Goal: Navigation & Orientation: Find specific page/section

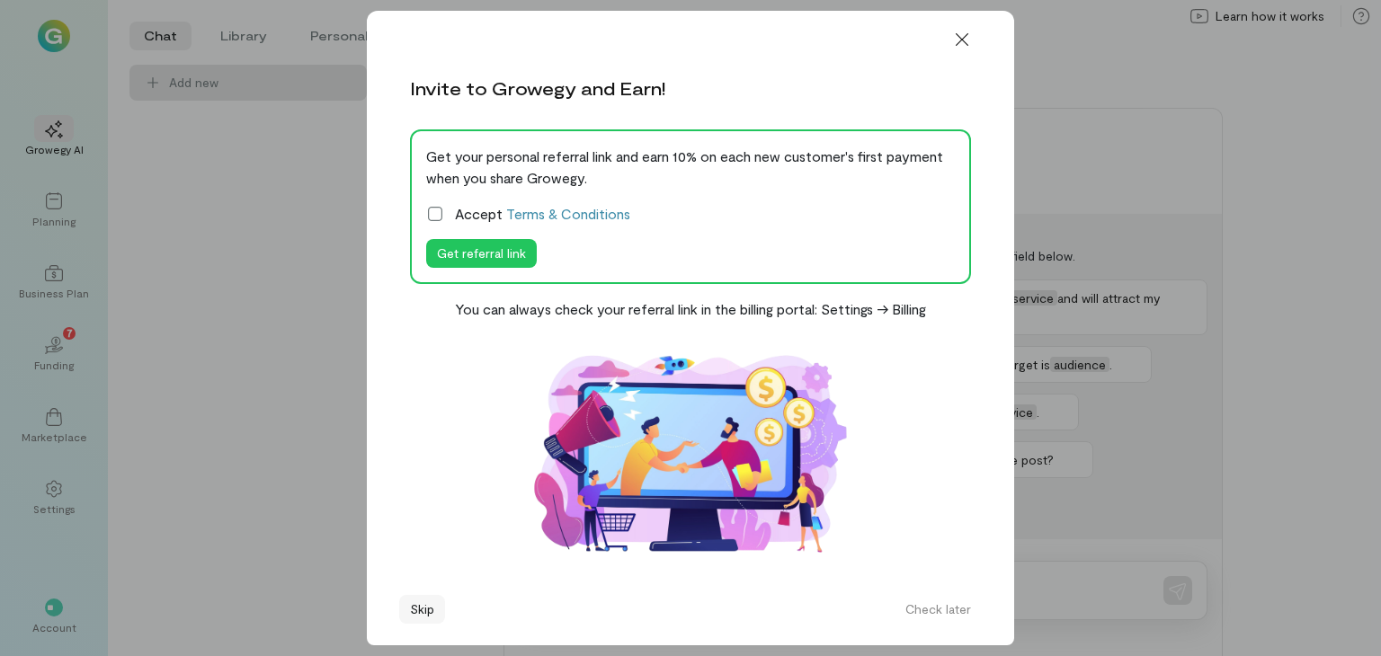
click at [421, 613] on button "Skip" at bounding box center [422, 609] width 46 height 29
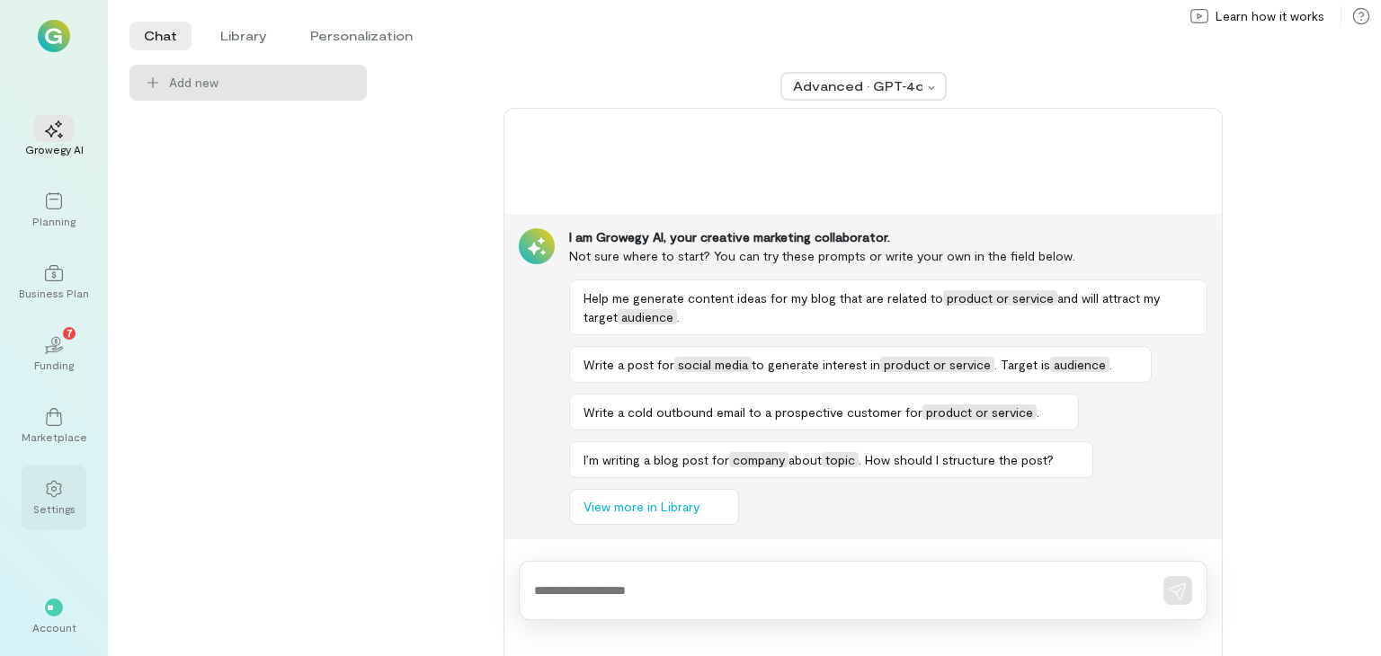
click at [50, 475] on div at bounding box center [54, 488] width 40 height 27
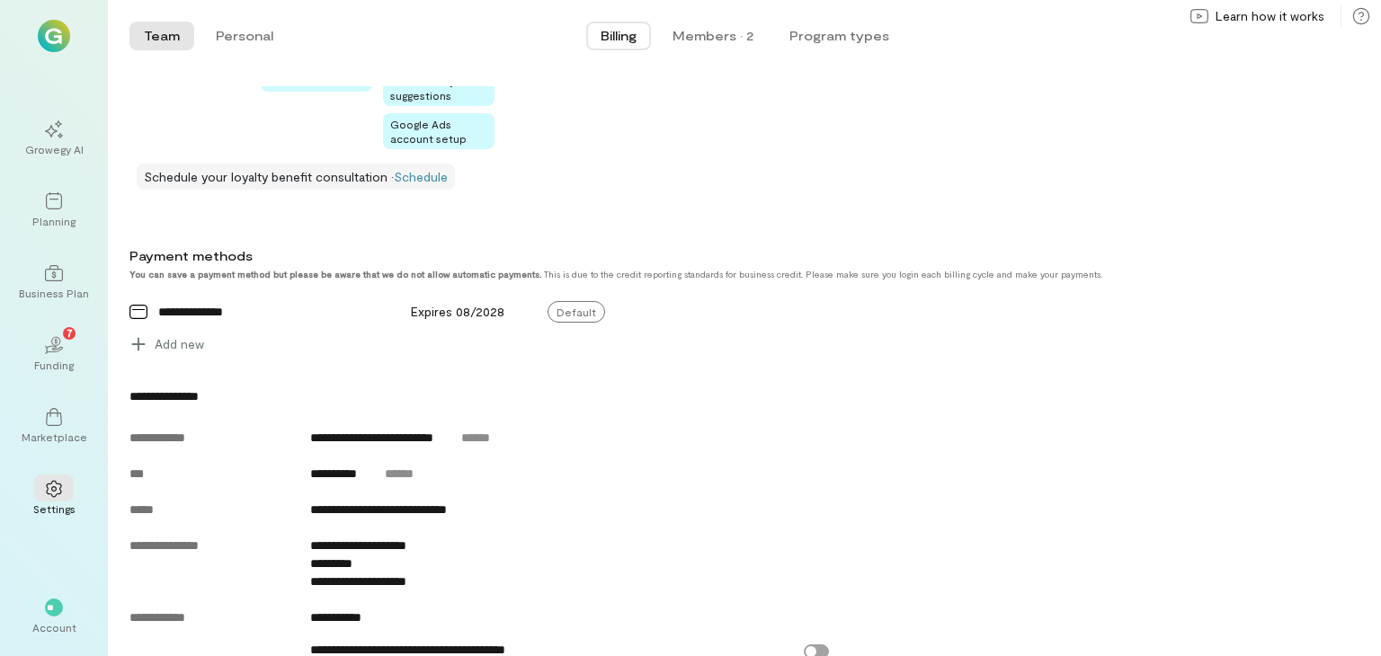
scroll to position [848, 0]
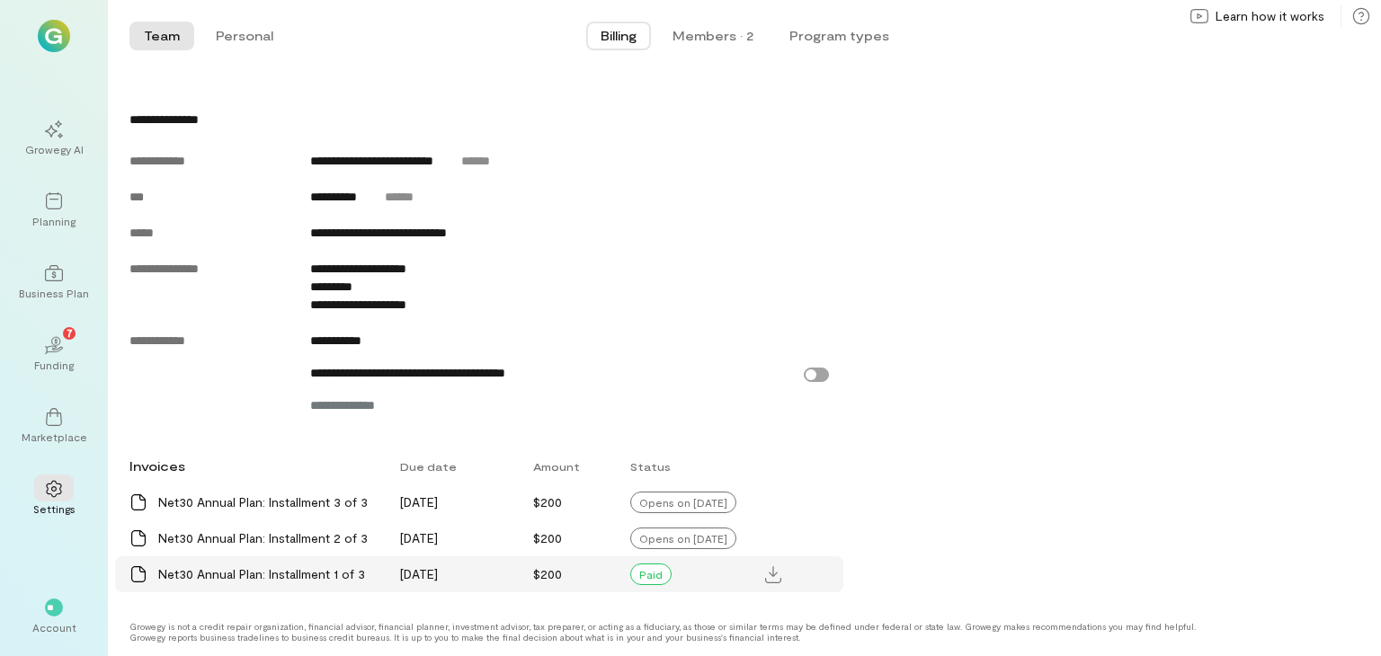
click at [274, 573] on div "Net30 Annual Plan: Installment 1 of 3" at bounding box center [268, 574] width 220 height 18
click at [48, 262] on div at bounding box center [54, 272] width 40 height 27
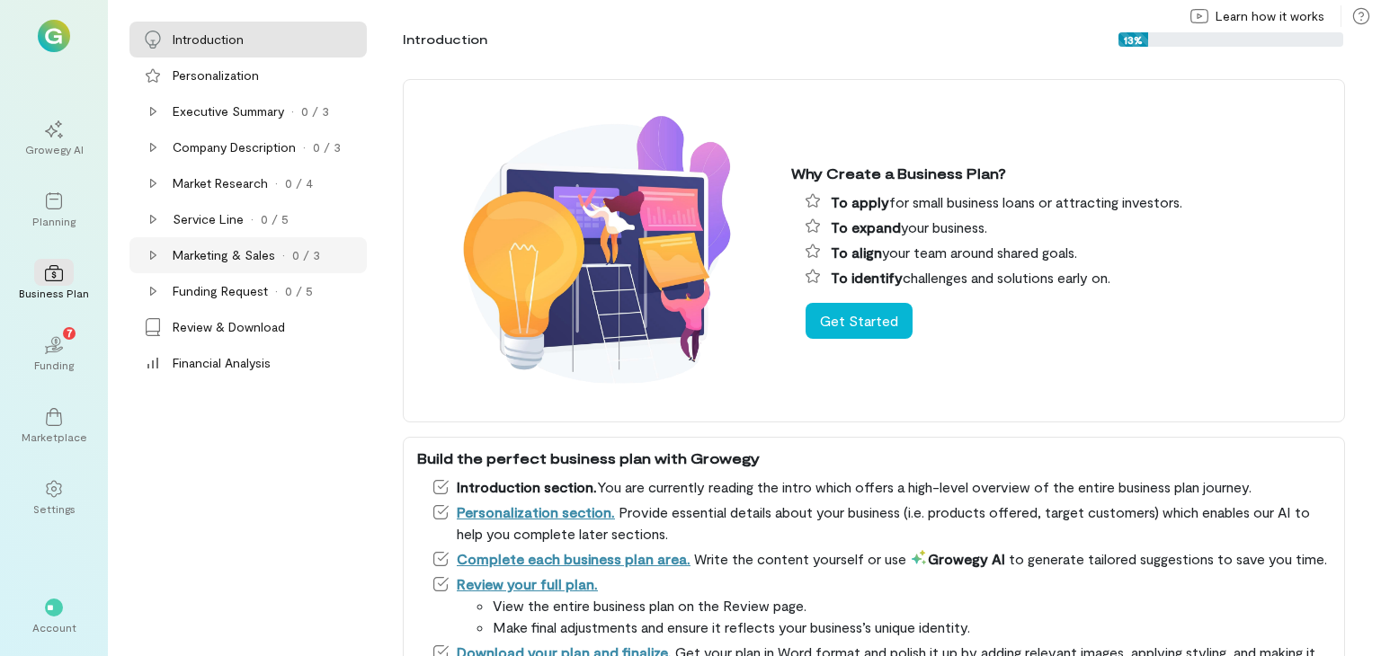
click at [203, 262] on div "Marketing & Sales" at bounding box center [224, 255] width 102 height 18
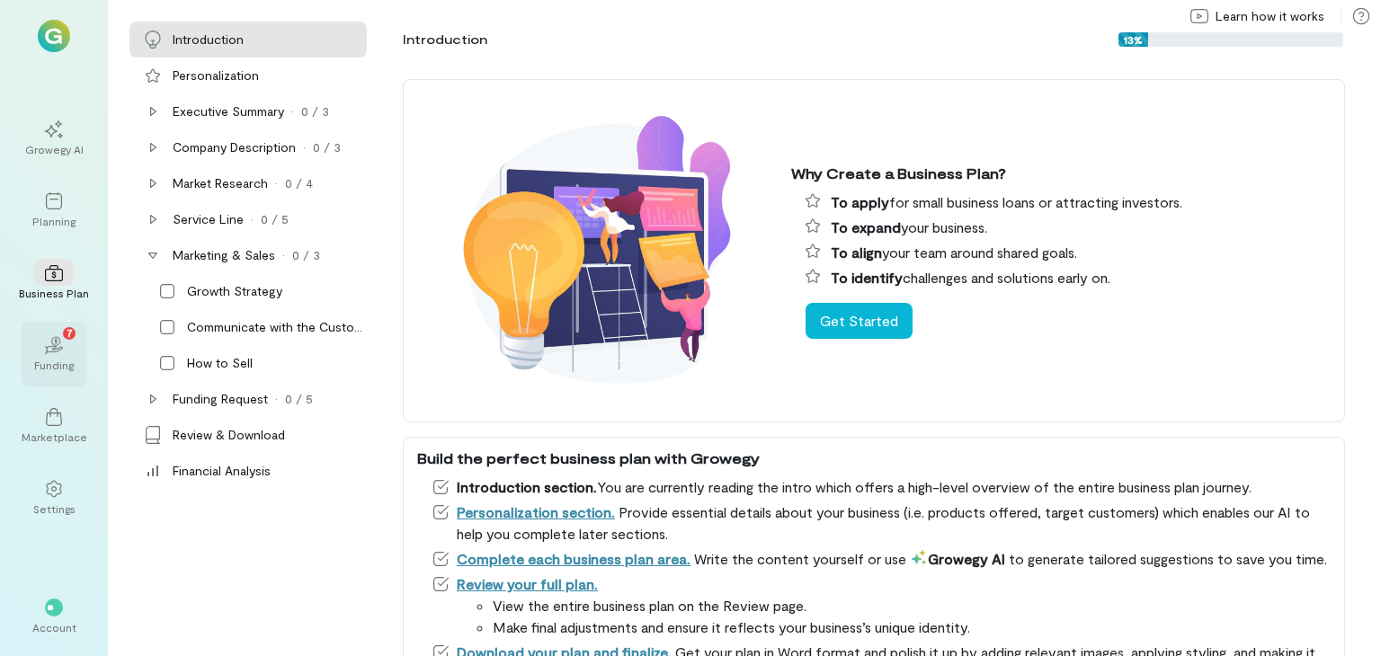
click at [59, 336] on icon "02" at bounding box center [54, 345] width 18 height 18
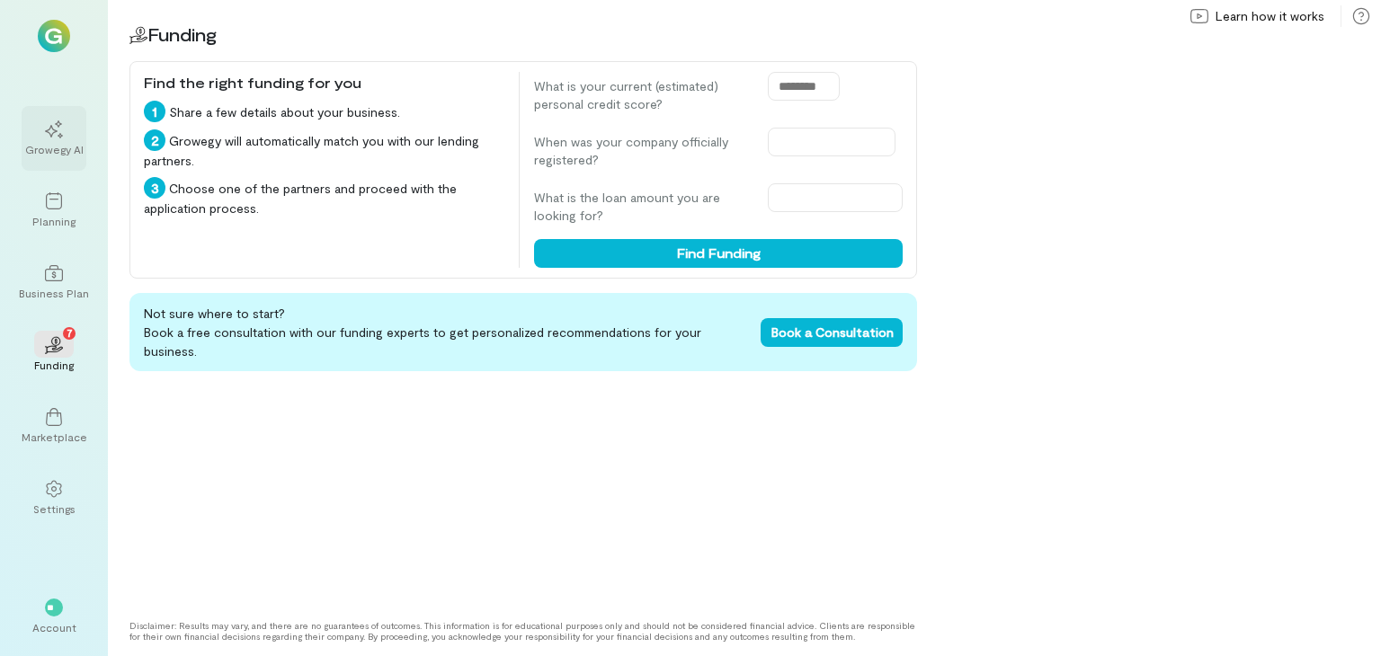
click at [61, 120] on div at bounding box center [54, 128] width 40 height 27
